Goal: Communication & Community: Ask a question

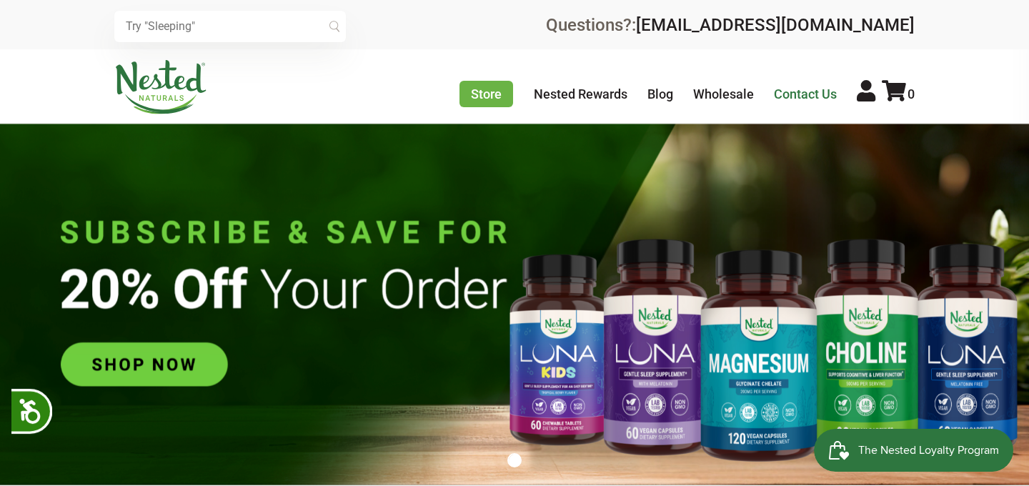
click at [790, 90] on link "Contact Us" at bounding box center [805, 93] width 63 height 15
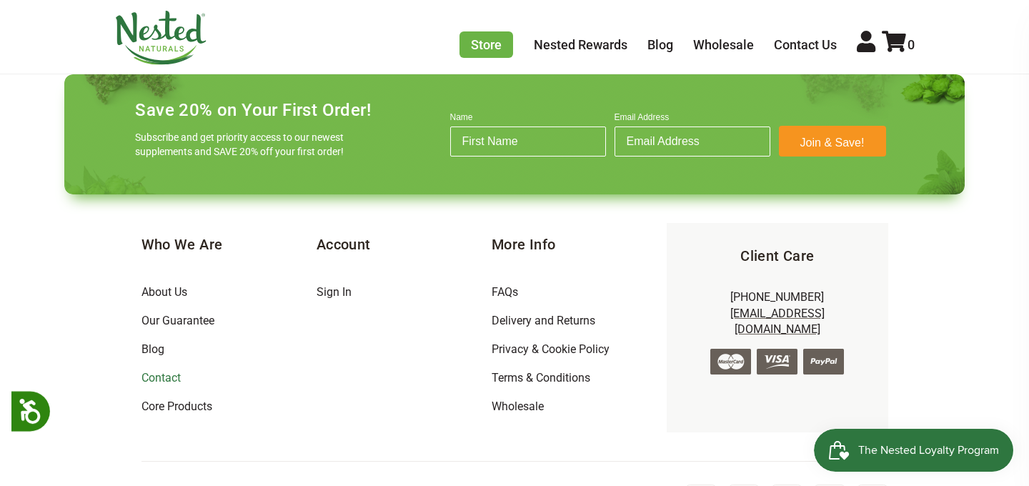
click at [163, 371] on link "Contact" at bounding box center [160, 378] width 39 height 14
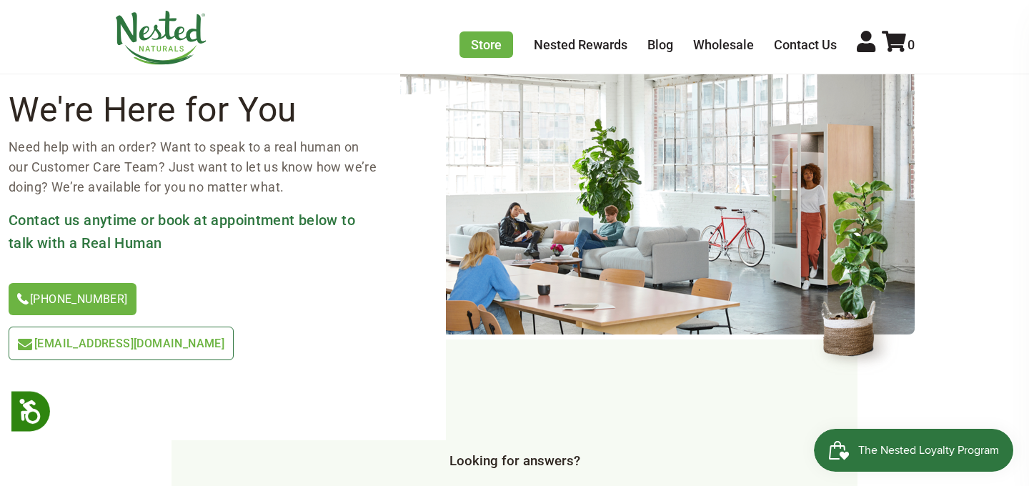
scroll to position [137, 0]
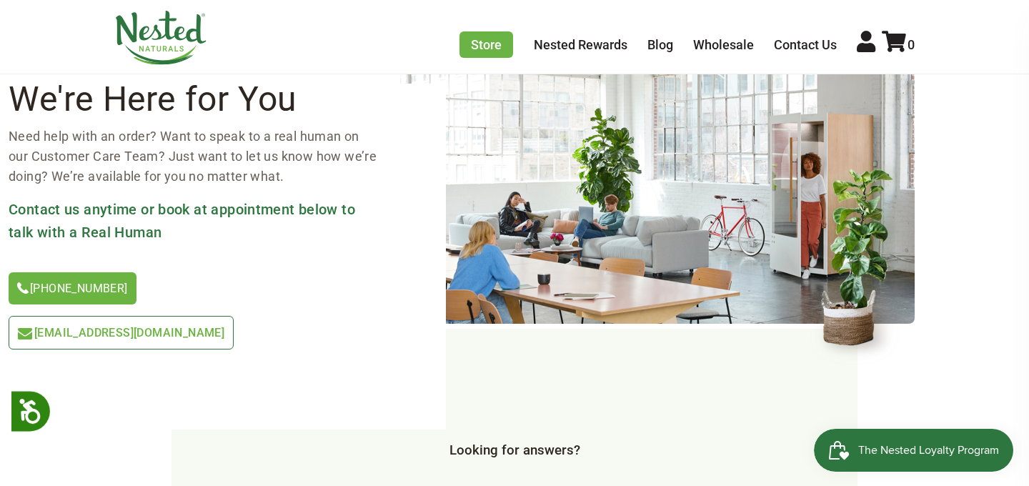
click at [224, 326] on span "[EMAIL_ADDRESS][DOMAIN_NAME]" at bounding box center [129, 333] width 190 height 14
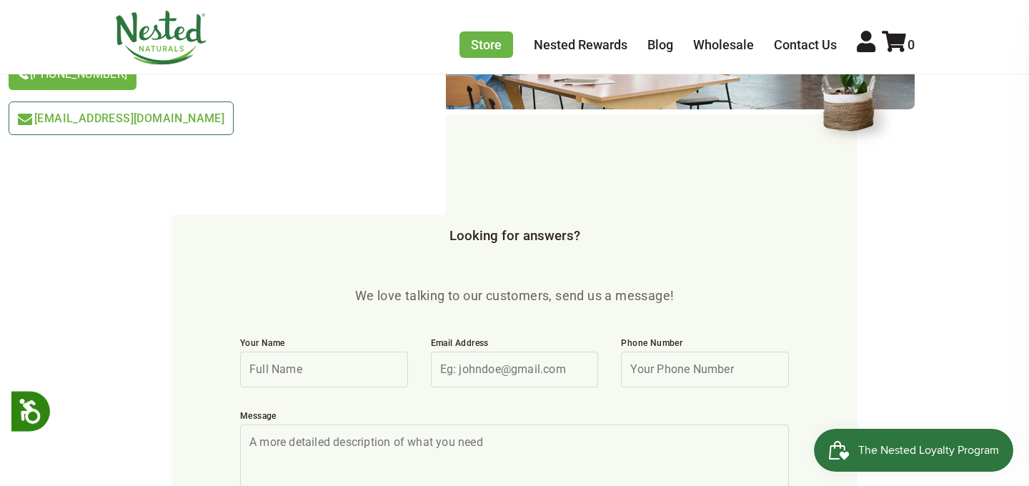
scroll to position [361, 0]
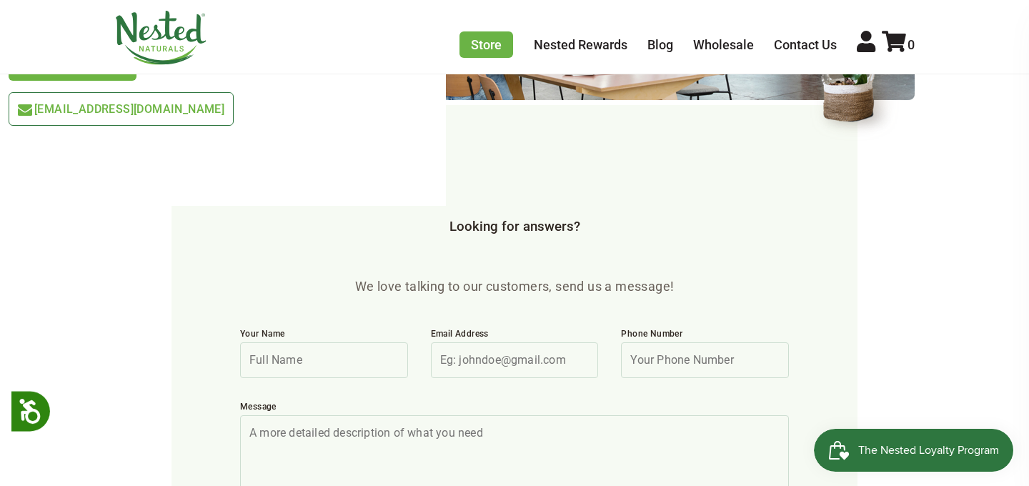
click at [306, 342] on input "Your Name" at bounding box center [324, 360] width 168 height 36
type input "Sean Clifford"
click at [469, 342] on input "Email Address" at bounding box center [515, 360] width 168 height 36
type input "seanmclifford8@gmail.com"
click at [687, 342] on input "Phone Number" at bounding box center [705, 360] width 168 height 36
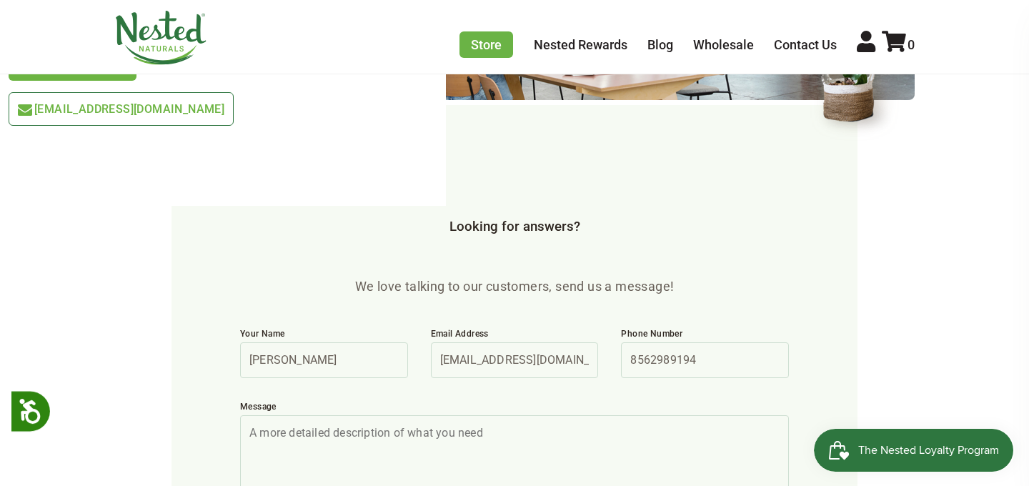
type input "8562989194"
paste textarea "Super Greens Vegicaps, 32 Super Foods, Whole Food Supplement, Greens, Fruit, Ve…"
type textarea "Super Greens Vegicaps, 32 Super Foods, Whole Food Supplement, Greens, Fruit, Ve…"
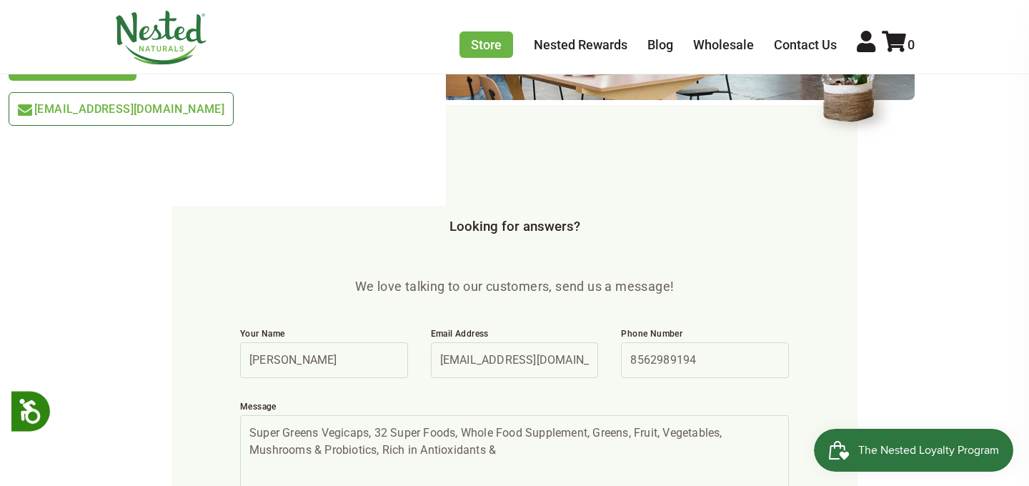
drag, startPoint x: 518, startPoint y: 401, endPoint x: 215, endPoint y: 366, distance: 304.8
click at [215, 366] on form "We love talking to our customers, send us a message! Your Name Sean Clifford Em…" at bounding box center [514, 412] width 686 height 614
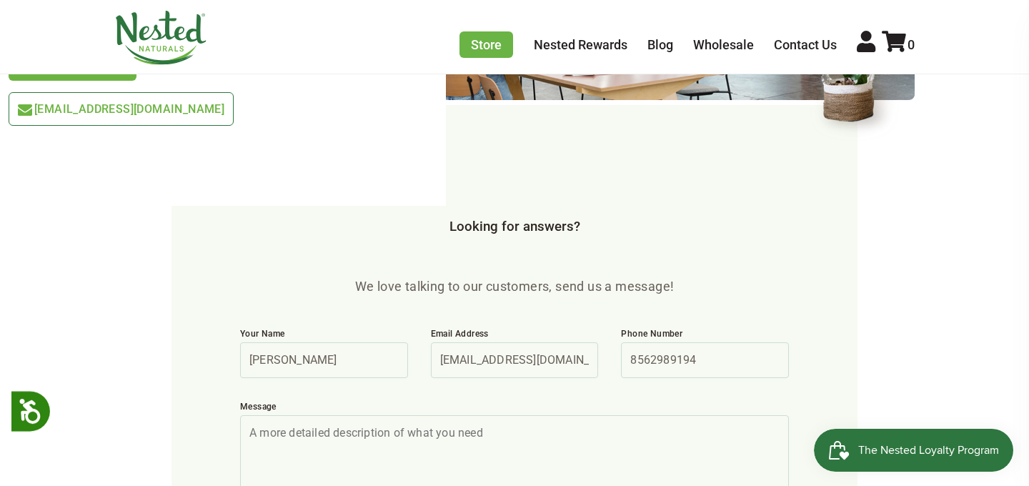
paste textarea "Hi [Brand Name] Team, I’m a huge fan of your brand and would love the opportuni…"
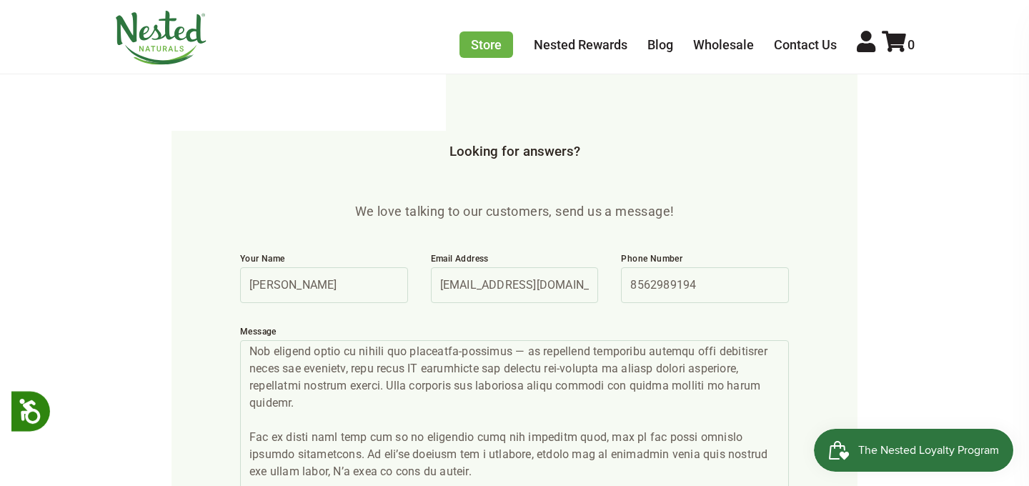
scroll to position [0, 0]
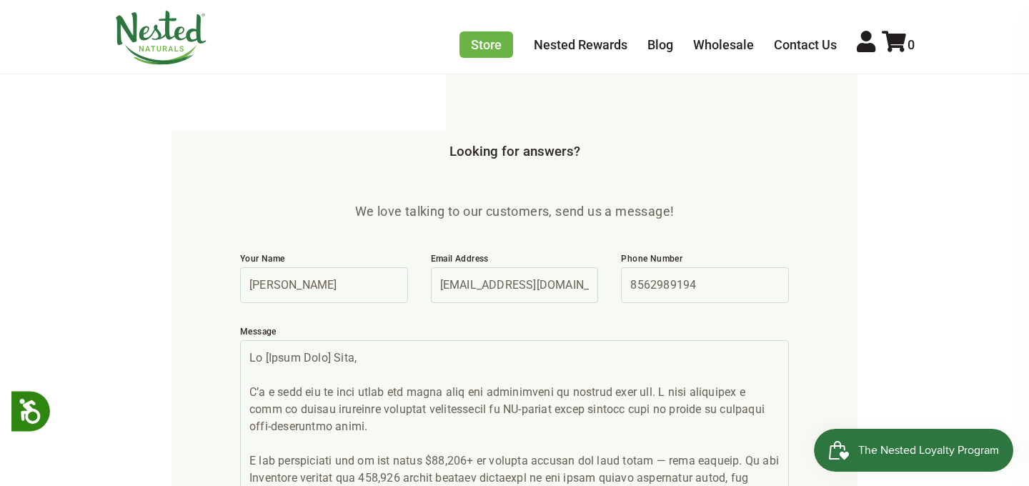
drag, startPoint x: 338, startPoint y: 311, endPoint x: 264, endPoint y: 313, distance: 74.3
click at [264, 340] on textarea "Message" at bounding box center [514, 435] width 549 height 190
click at [264, 402] on textarea "Message" at bounding box center [514, 435] width 549 height 190
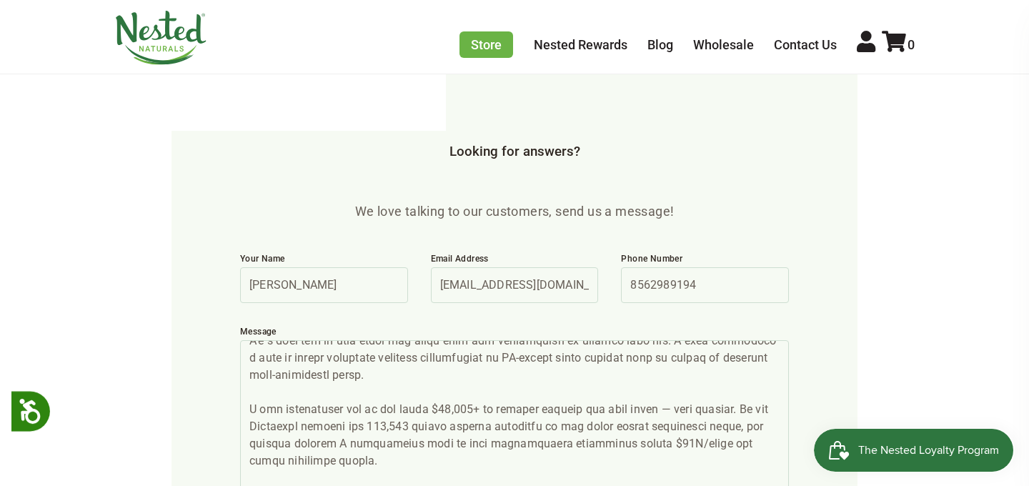
scroll to position [54, 0]
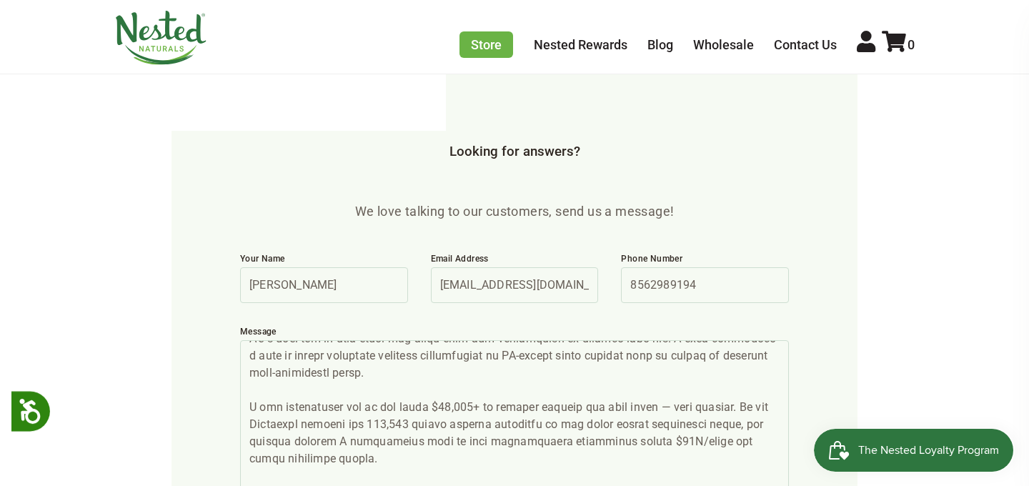
click at [373, 360] on textarea "Message" at bounding box center [514, 435] width 549 height 190
click at [389, 360] on textarea "Message" at bounding box center [514, 435] width 549 height 190
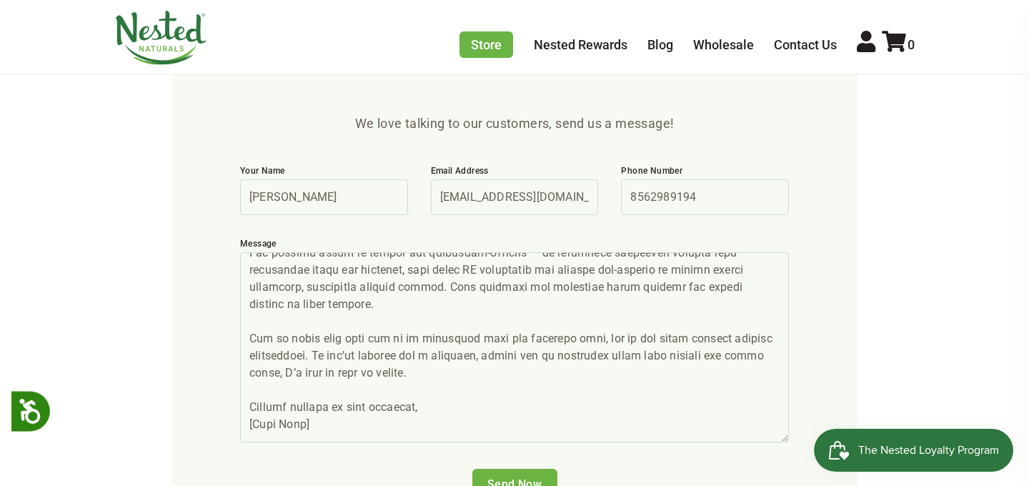
scroll to position [525, 0]
drag, startPoint x: 329, startPoint y: 385, endPoint x: 234, endPoint y: 384, distance: 95.7
click at [234, 384] on div "Message" at bounding box center [515, 340] width 572 height 230
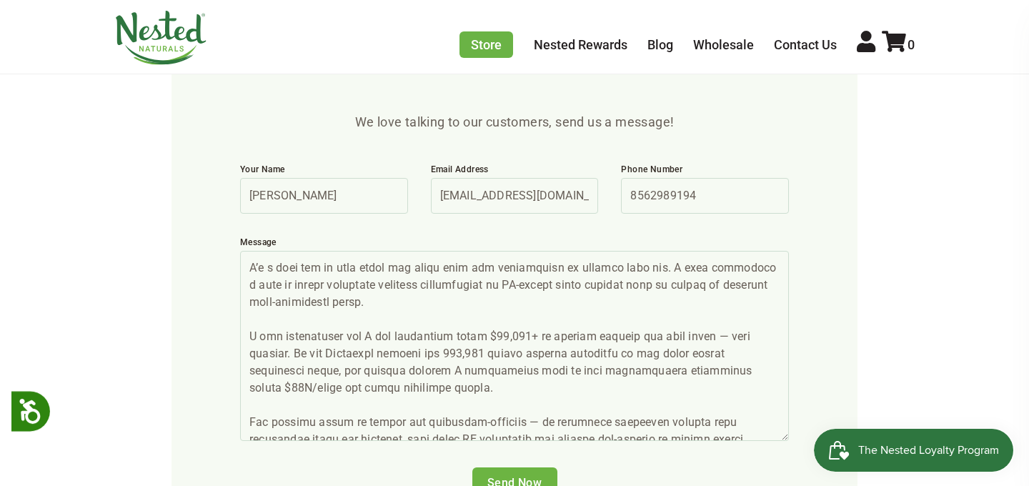
scroll to position [0, 0]
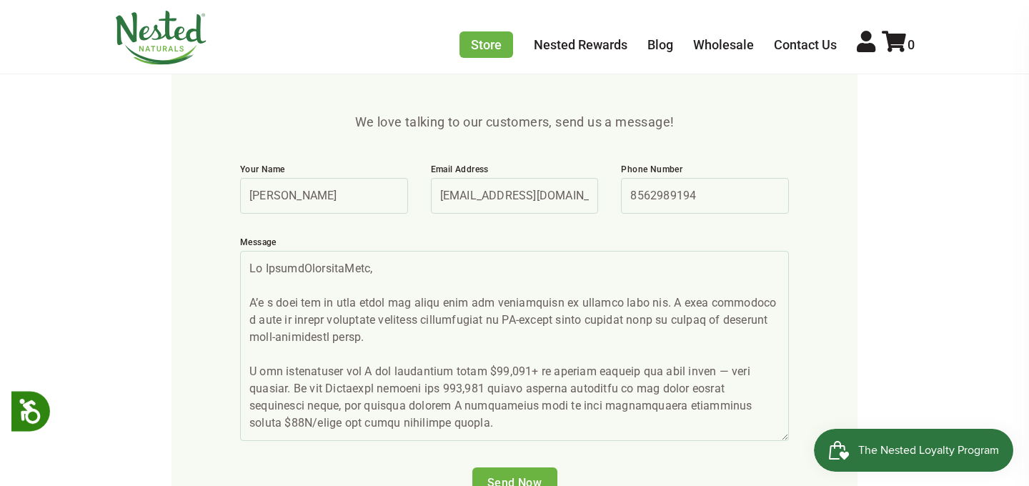
drag, startPoint x: 329, startPoint y: 383, endPoint x: 262, endPoint y: 136, distance: 256.1
click at [262, 136] on form "We love talking to our customers, send us a message! Your Name Sean Clifford Em…" at bounding box center [514, 248] width 686 height 614
click at [464, 300] on textarea "Message" at bounding box center [514, 346] width 549 height 190
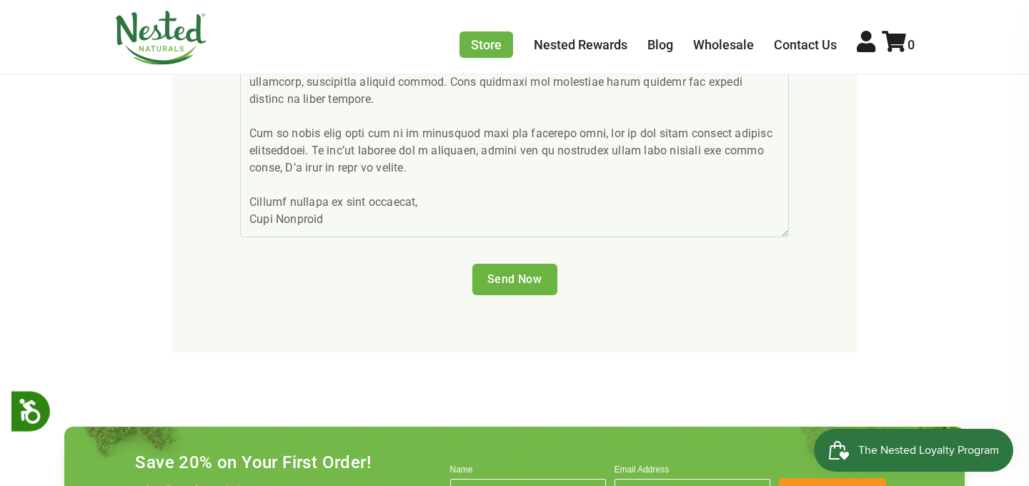
scroll to position [714, 0]
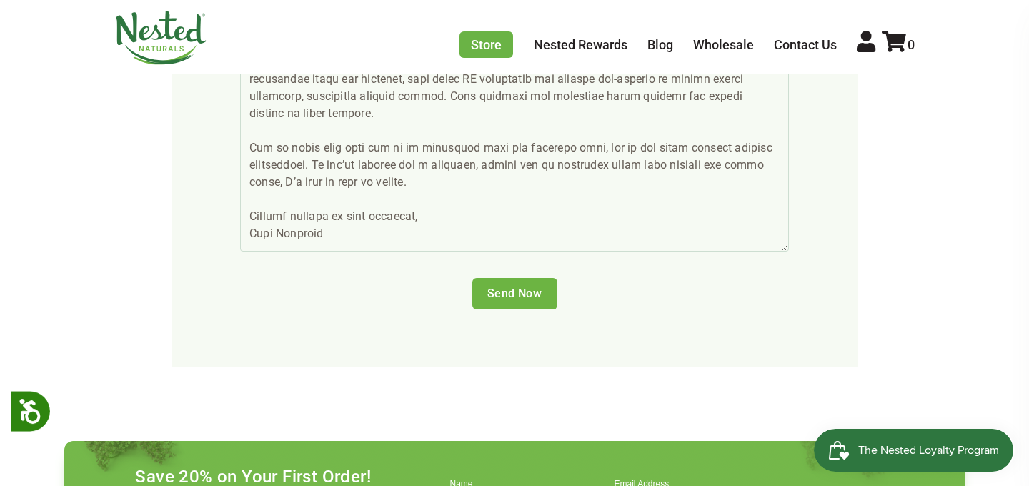
type textarea "Hi NestedNaturalsTeam, I’m a huge fan of your brand and would love the opportun…"
click at [511, 278] on input "Send Now" at bounding box center [514, 293] width 85 height 31
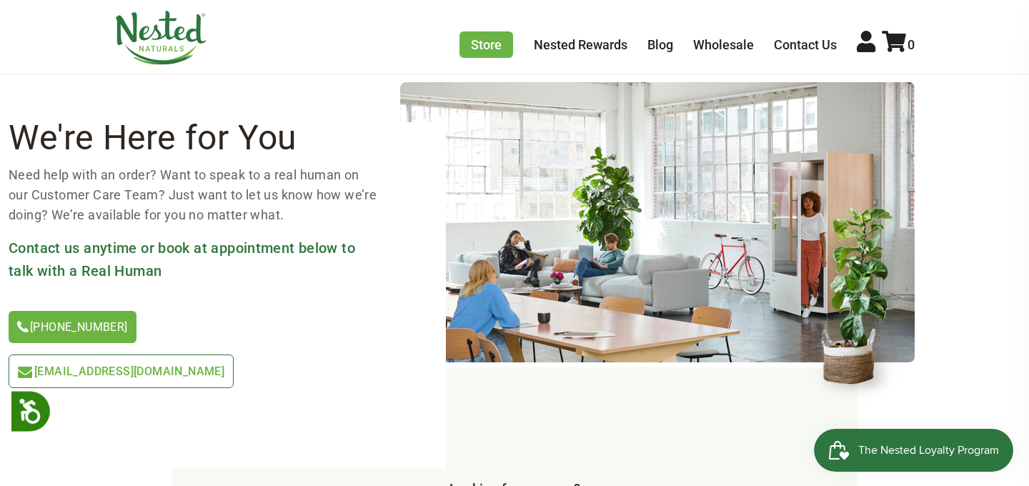
scroll to position [81, 0]
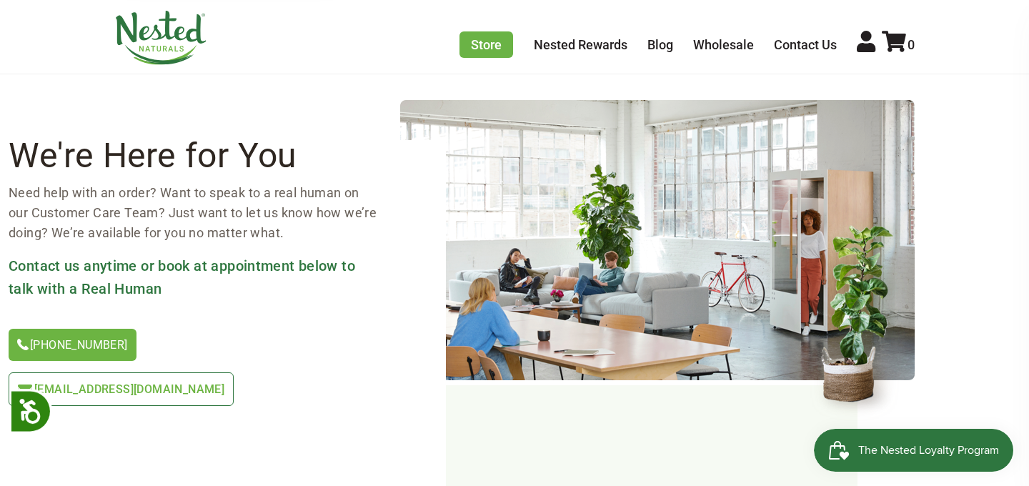
click at [224, 382] on span "[EMAIL_ADDRESS][DOMAIN_NAME]" at bounding box center [129, 389] width 190 height 14
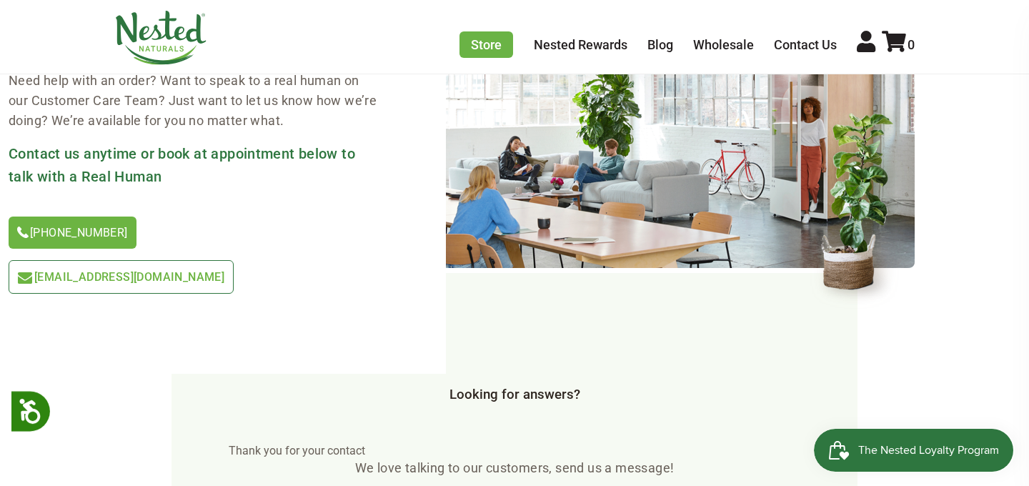
scroll to position [0, 0]
